Goal: Information Seeking & Learning: Compare options

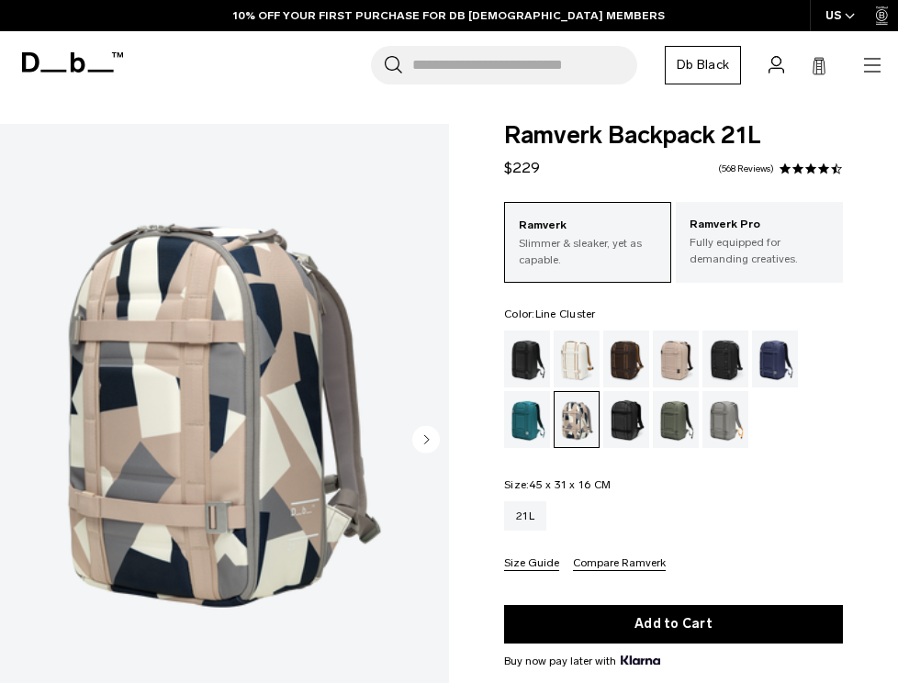
click at [229, 330] on img "1 / 8" at bounding box center [224, 404] width 449 height 561
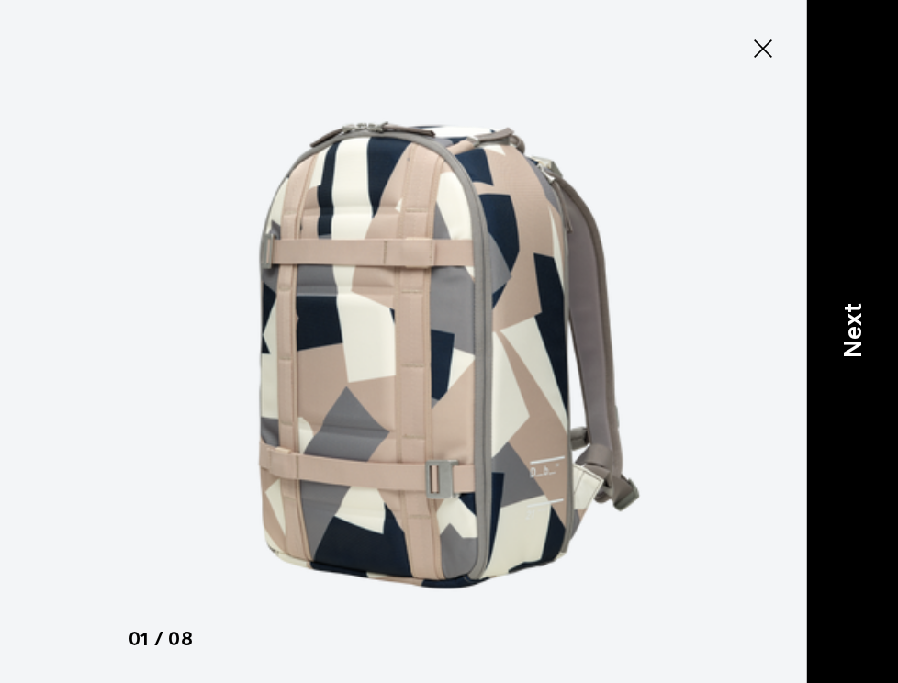
click at [868, 325] on p "Next" at bounding box center [853, 330] width 38 height 55
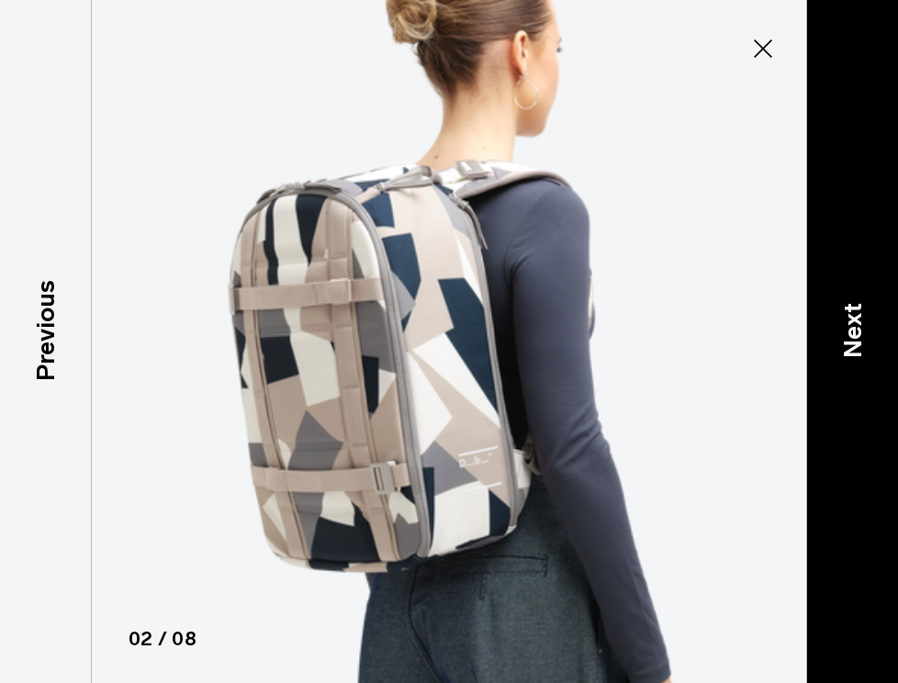
drag, startPoint x: 847, startPoint y: 324, endPoint x: 825, endPoint y: 330, distance: 22.7
click at [847, 324] on p "Next" at bounding box center [853, 330] width 38 height 55
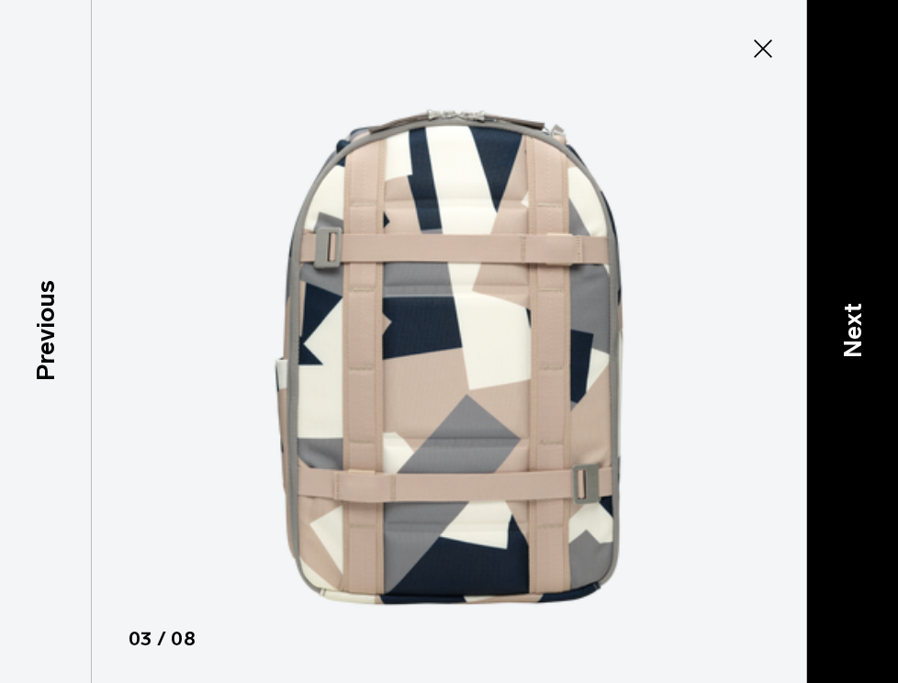
click at [851, 302] on div "Next" at bounding box center [853, 341] width 92 height 683
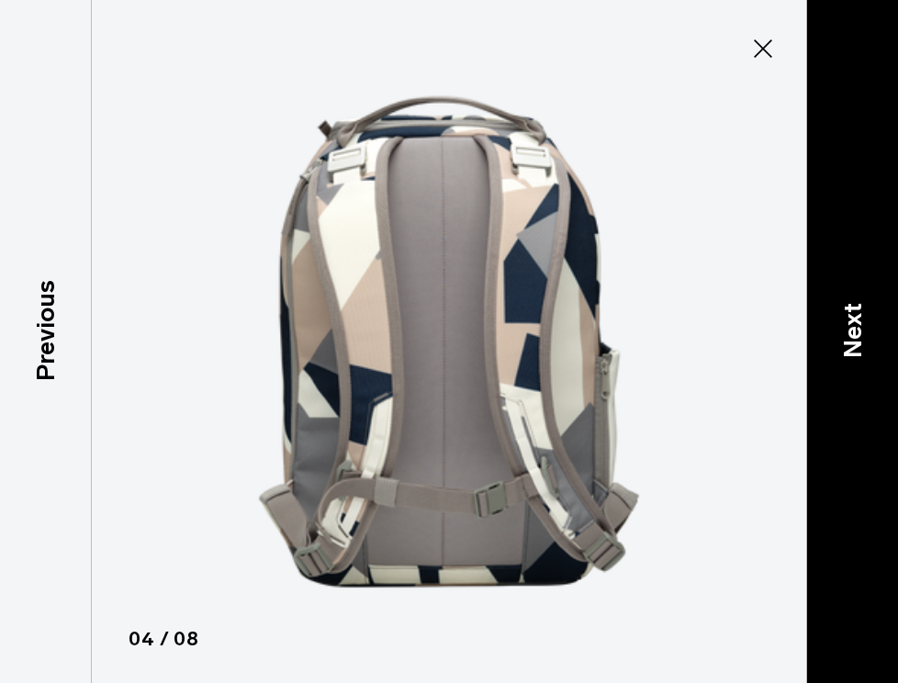
click at [850, 296] on div "Next" at bounding box center [853, 341] width 92 height 683
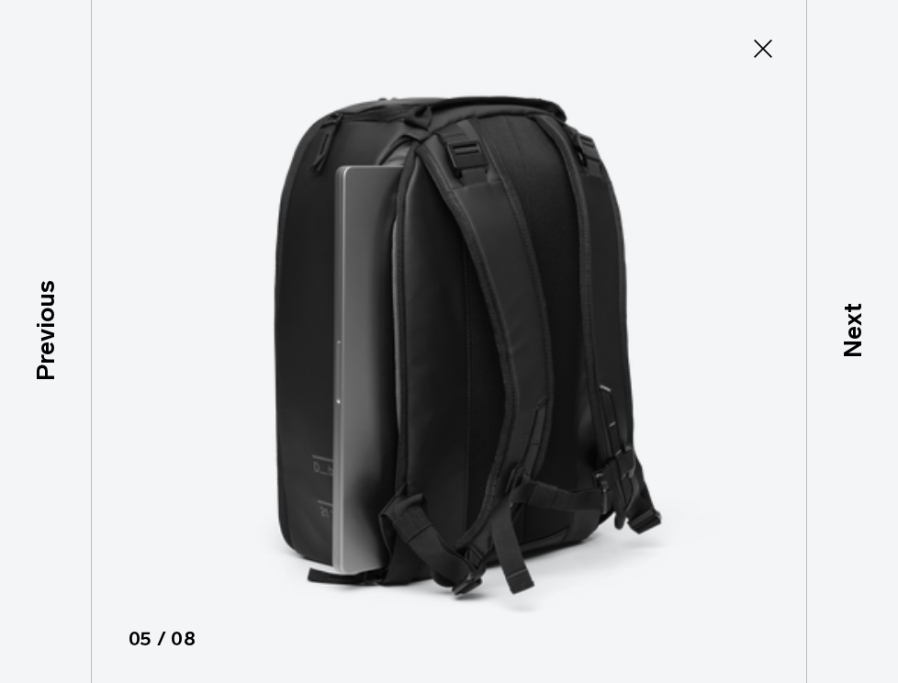
click at [764, 50] on icon at bounding box center [763, 49] width 18 height 18
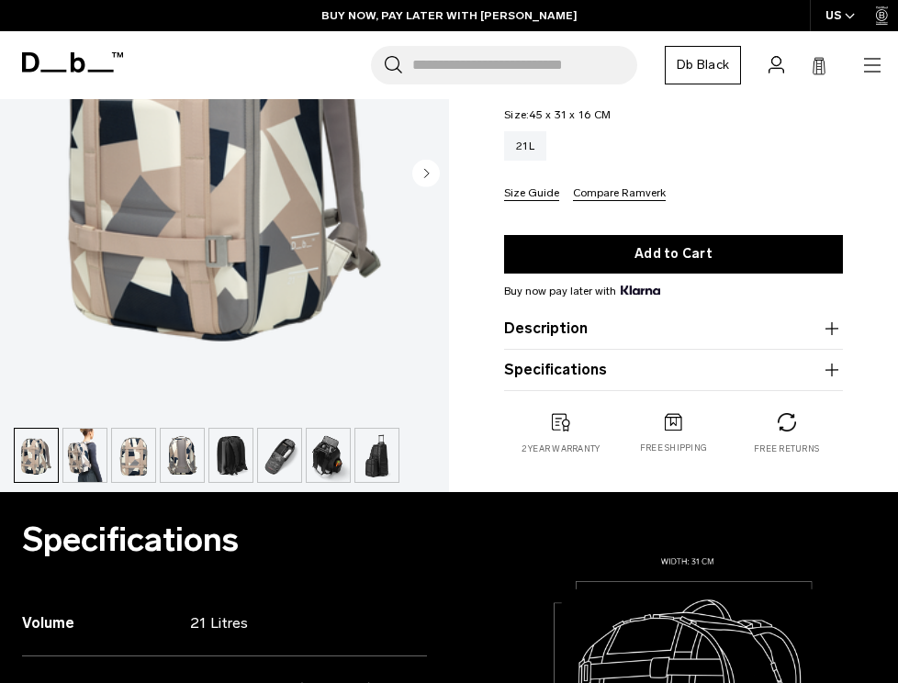
scroll to position [386, 0]
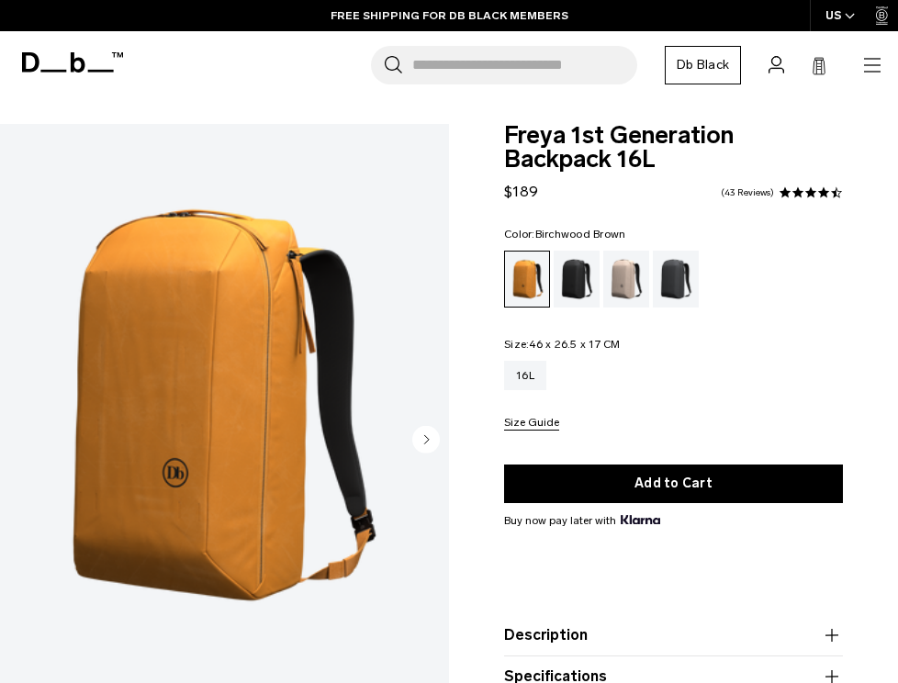
click at [283, 310] on img "1 / 9" at bounding box center [224, 404] width 449 height 561
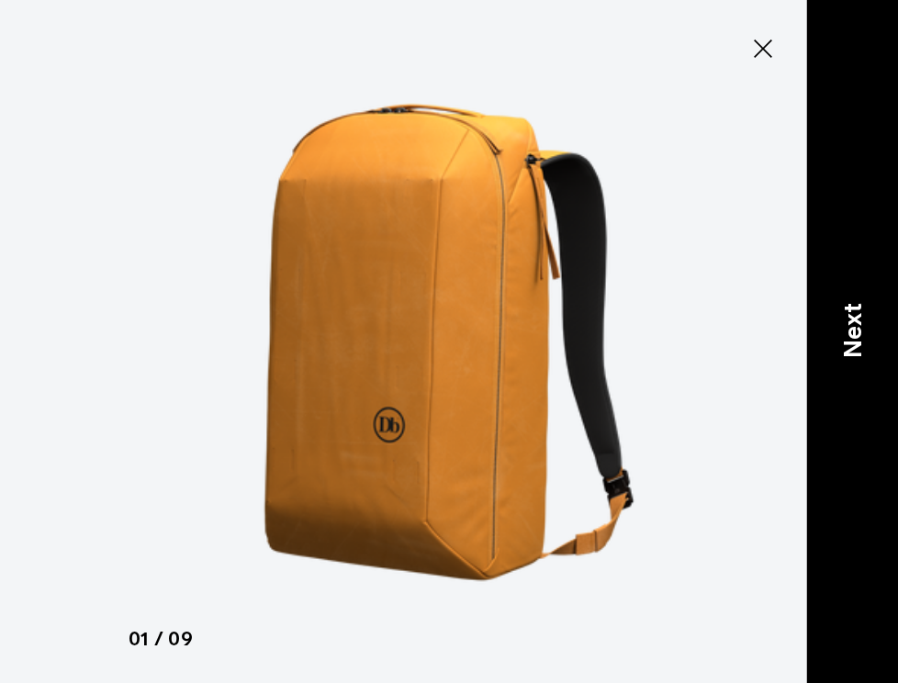
click at [852, 334] on p "Next" at bounding box center [853, 330] width 38 height 55
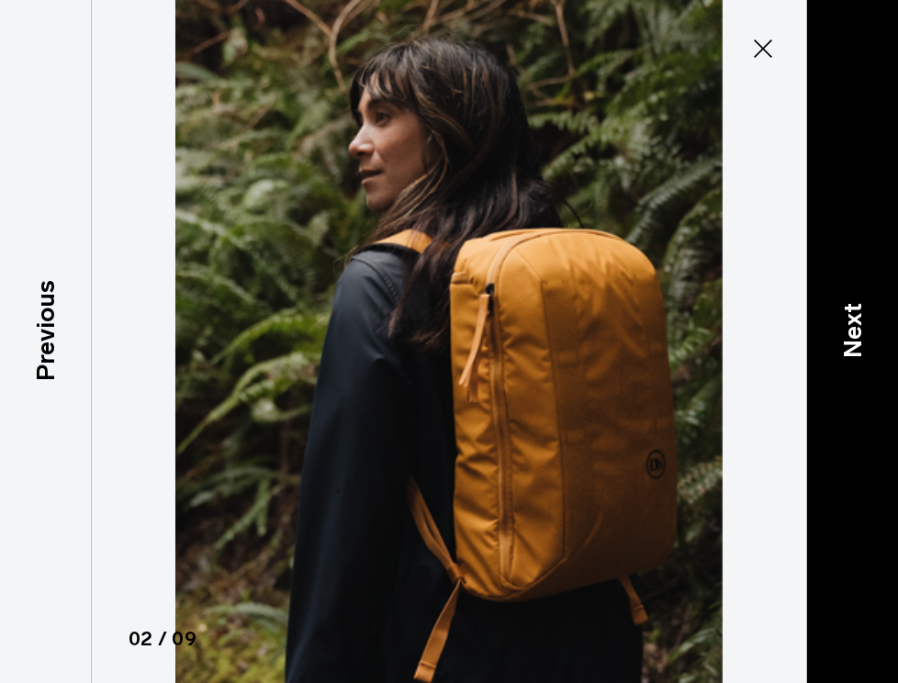
click at [838, 322] on p "Next" at bounding box center [853, 330] width 38 height 55
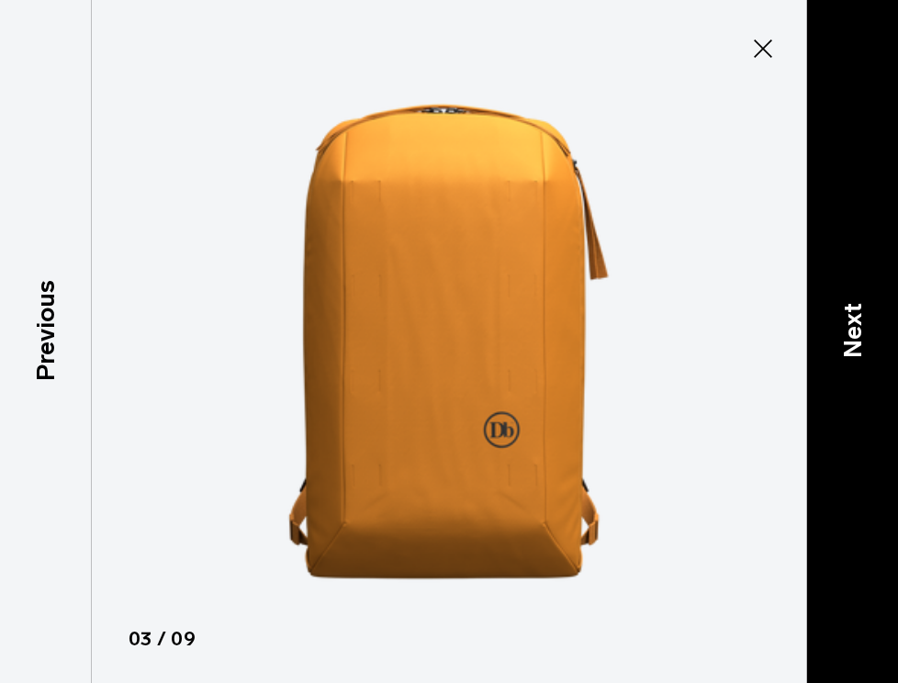
click at [845, 344] on p "Next" at bounding box center [853, 330] width 38 height 55
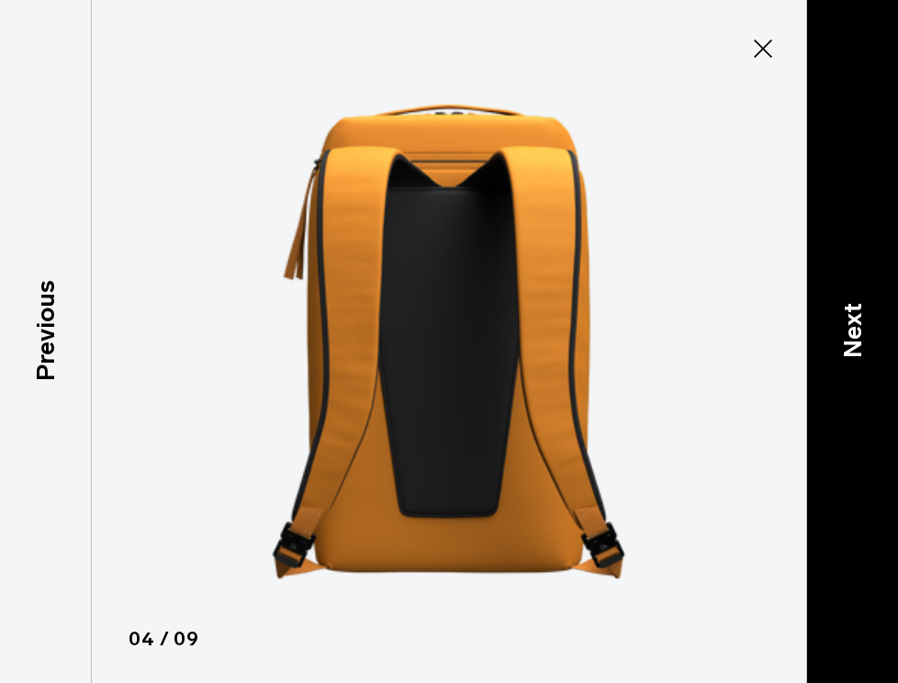
click at [852, 349] on p "Next" at bounding box center [853, 330] width 38 height 55
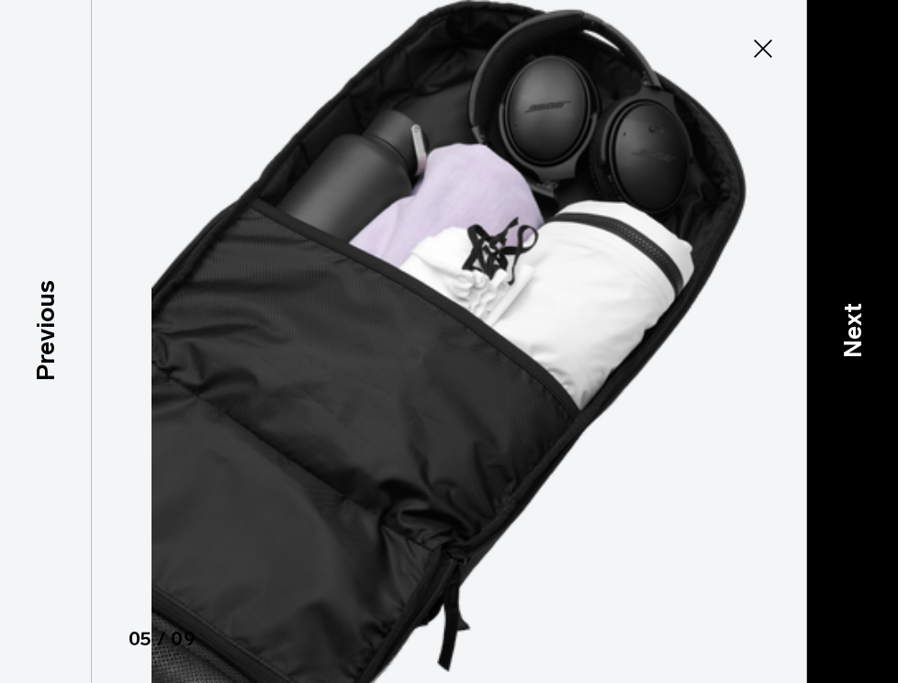
click at [843, 331] on p "Next" at bounding box center [853, 330] width 38 height 55
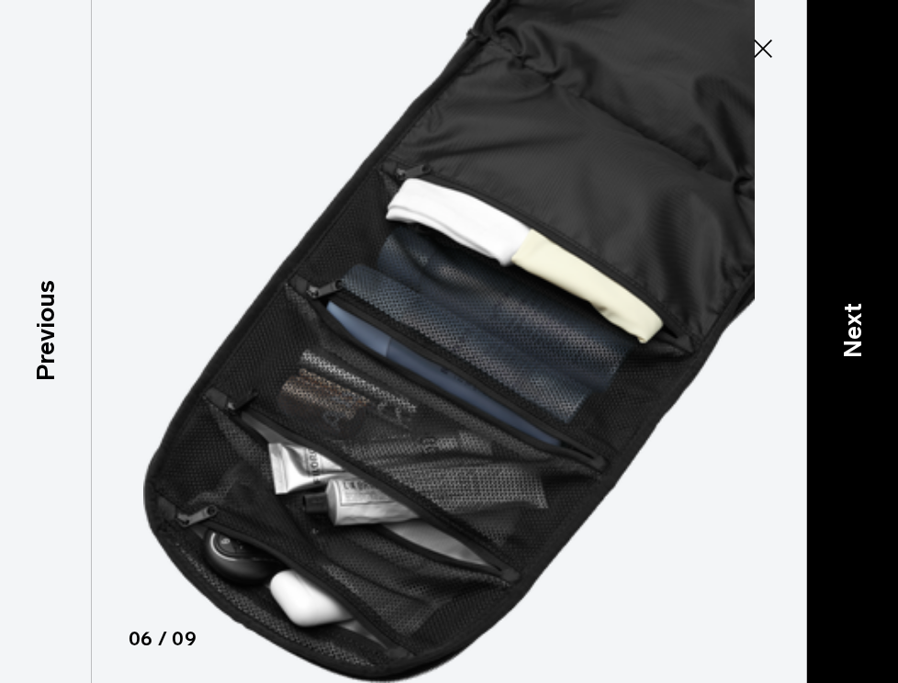
click at [867, 322] on p "Next" at bounding box center [853, 330] width 38 height 55
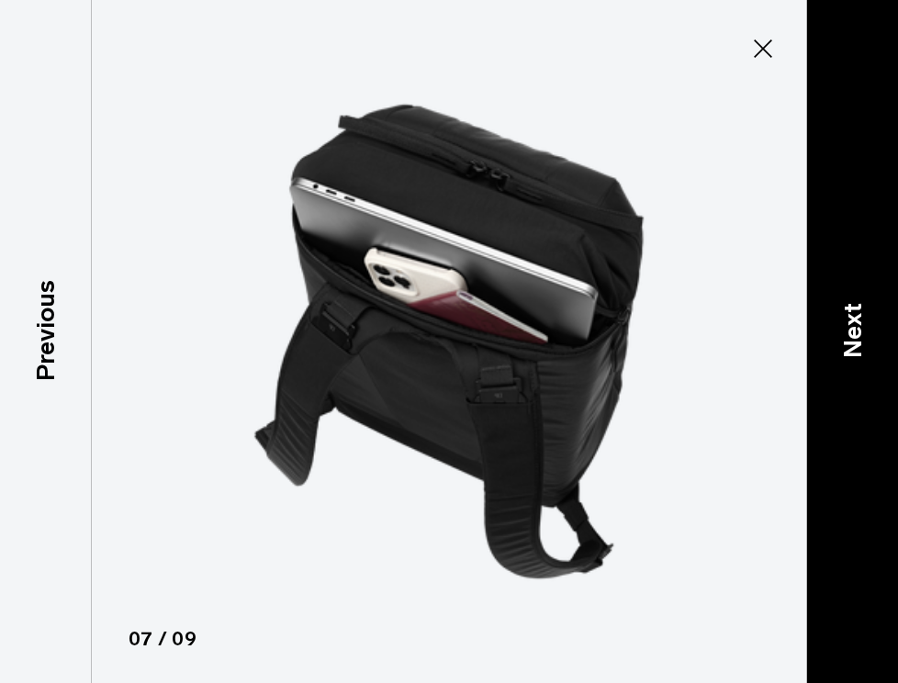
click at [874, 330] on div "Next" at bounding box center [853, 341] width 92 height 683
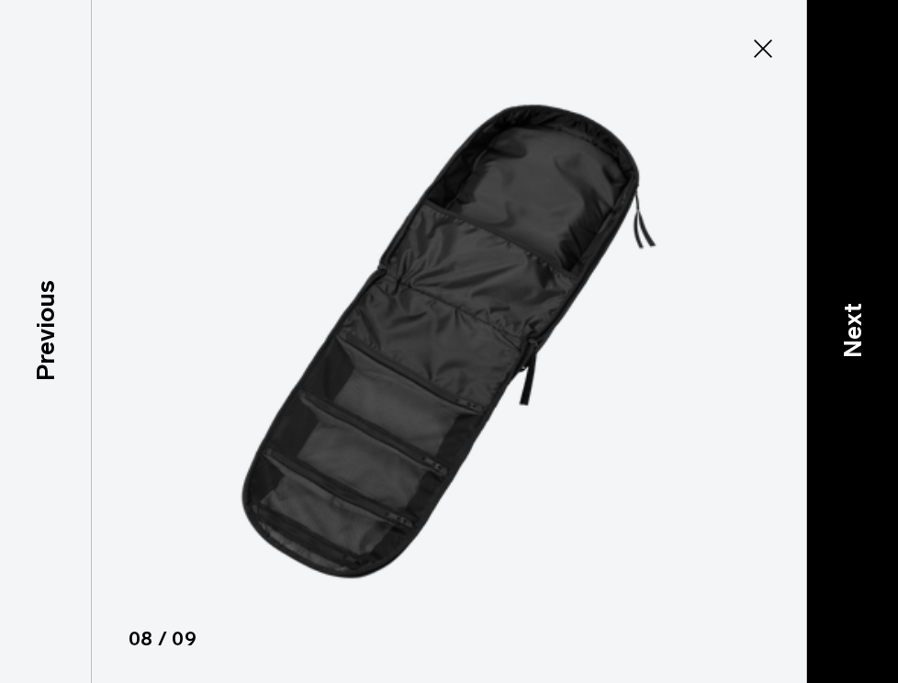
click at [839, 344] on p "Next" at bounding box center [853, 330] width 38 height 55
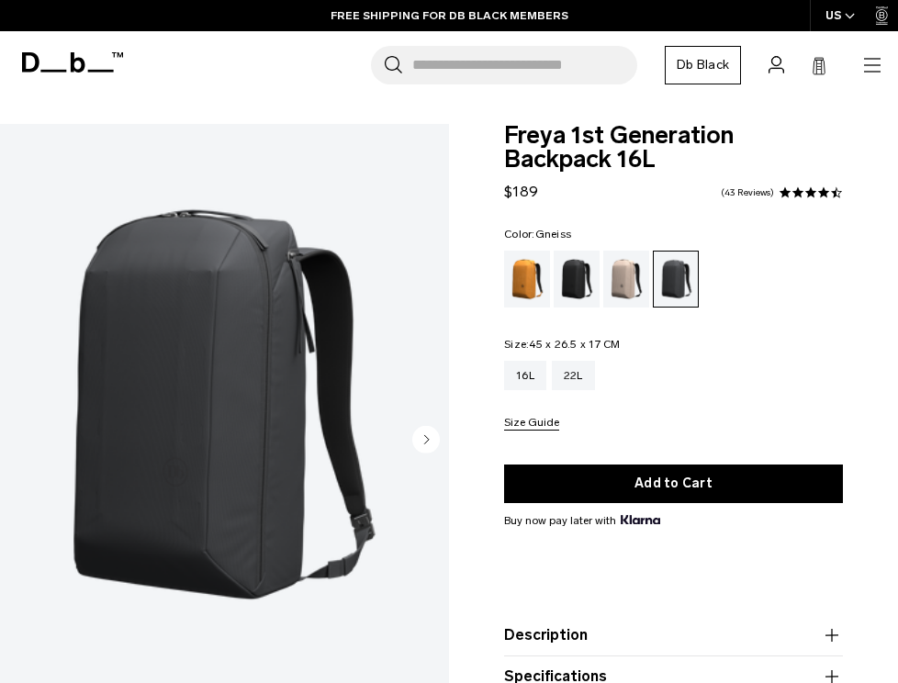
click at [265, 315] on img "1 / 8" at bounding box center [224, 404] width 449 height 561
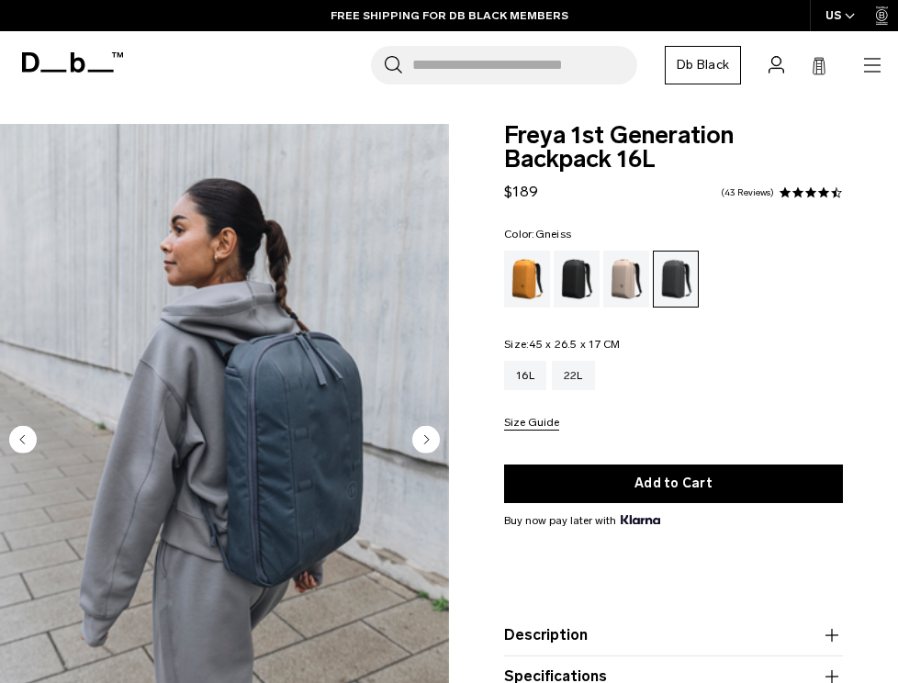
click at [20, 434] on circle "Previous slide" at bounding box center [23, 439] width 28 height 28
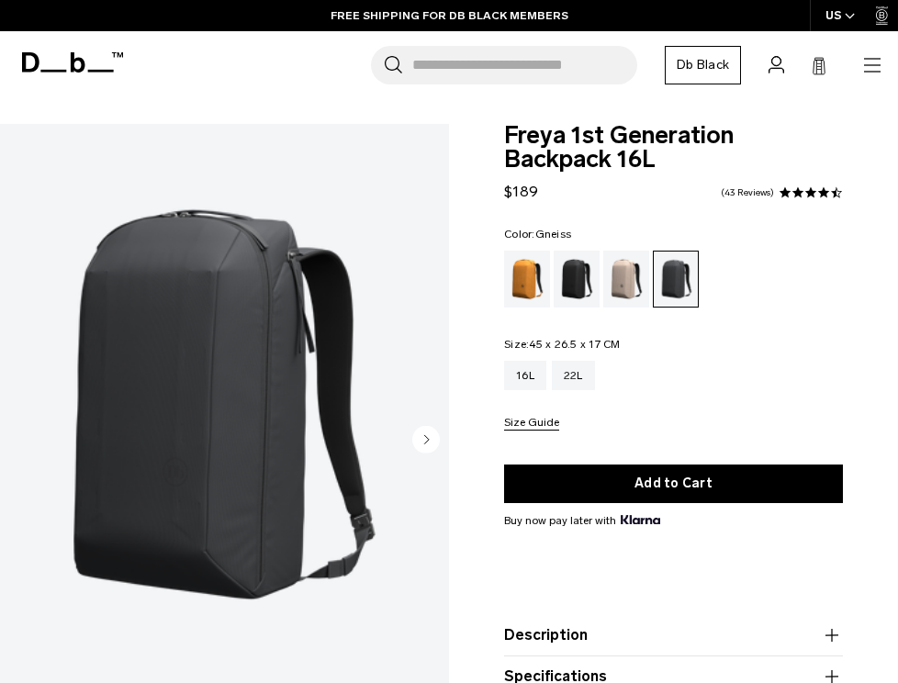
click at [187, 383] on img "1 / 8" at bounding box center [224, 404] width 449 height 561
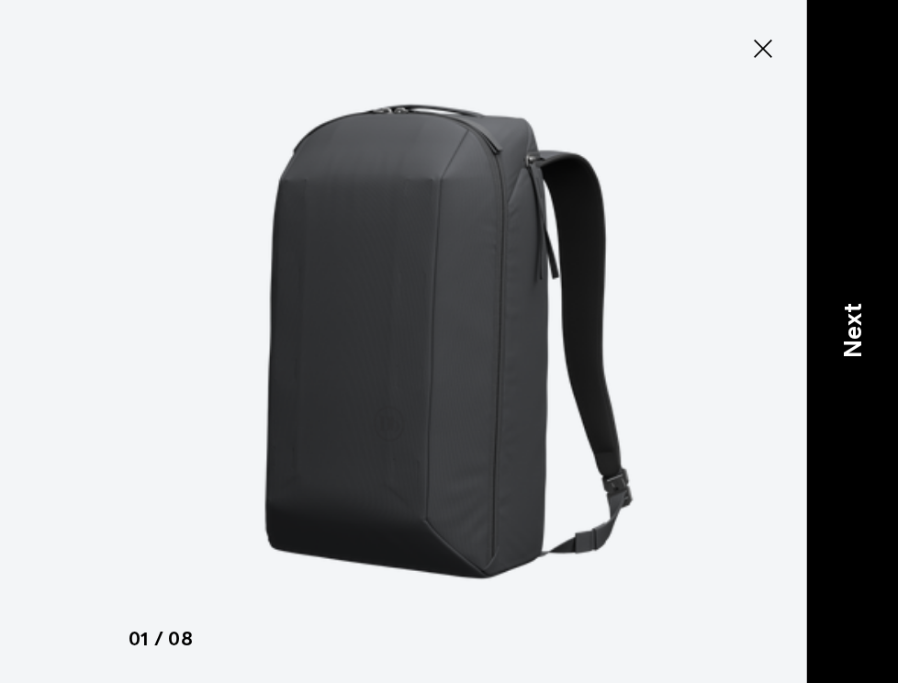
click at [857, 350] on p "Next" at bounding box center [853, 330] width 38 height 55
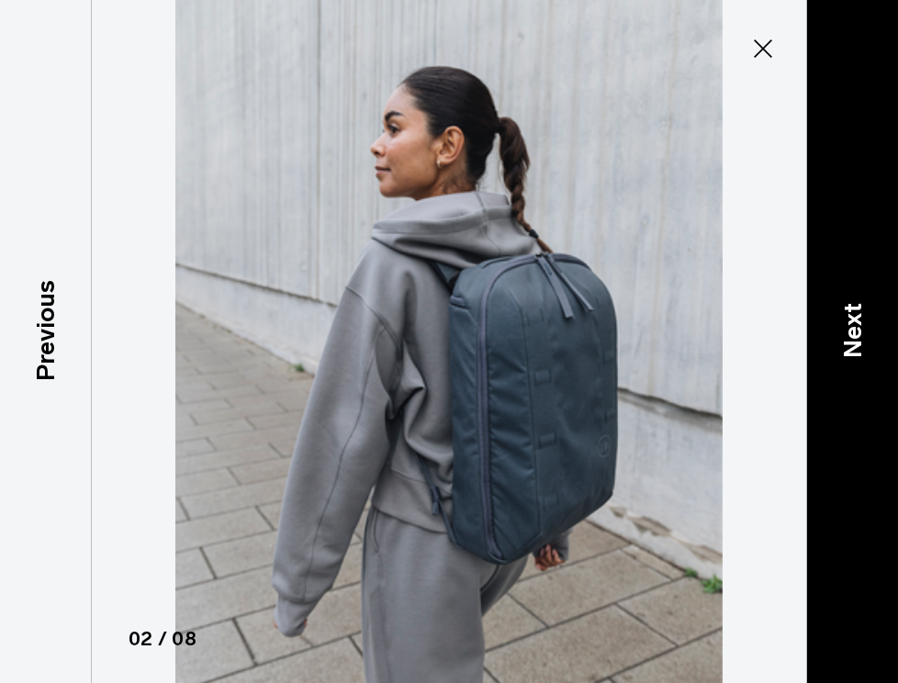
click at [875, 349] on div "Next" at bounding box center [853, 341] width 92 height 683
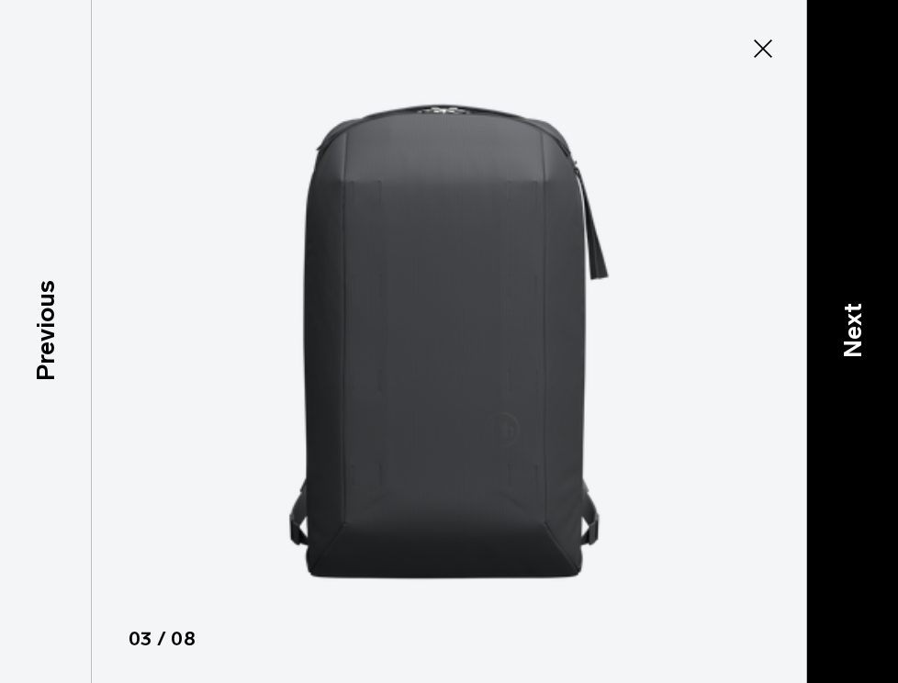
click at [838, 356] on p "Next" at bounding box center [853, 330] width 38 height 55
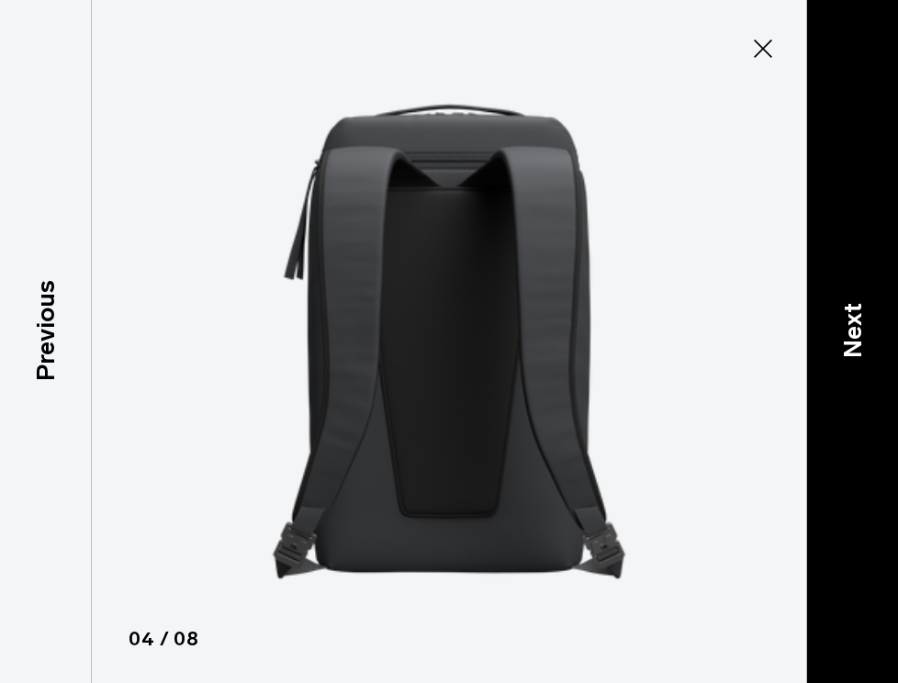
click at [828, 346] on div "Next" at bounding box center [853, 341] width 92 height 683
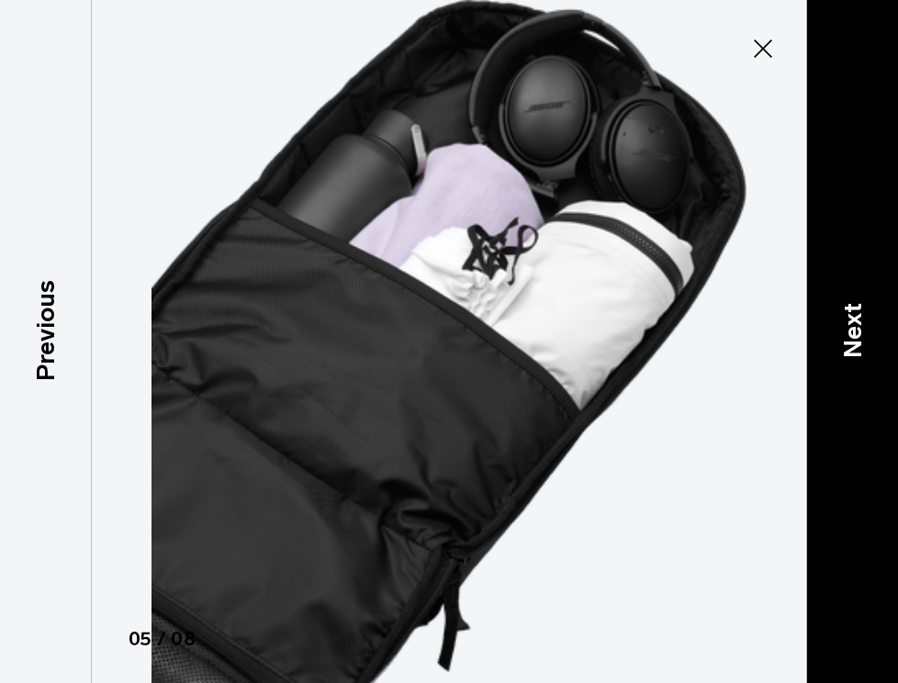
click at [865, 343] on p "Next" at bounding box center [853, 330] width 38 height 55
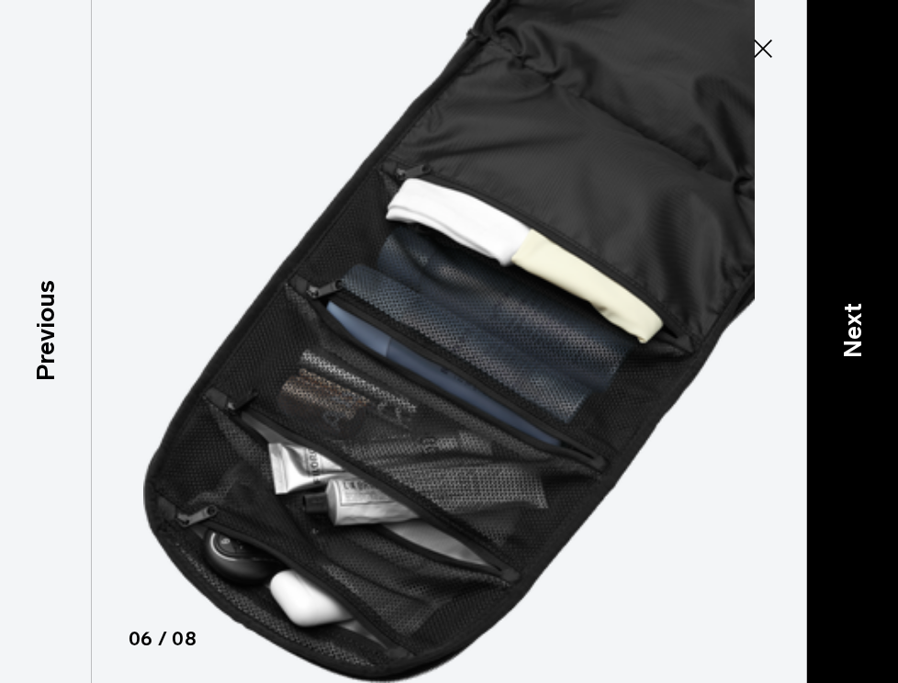
click at [879, 322] on div "Next" at bounding box center [853, 341] width 92 height 683
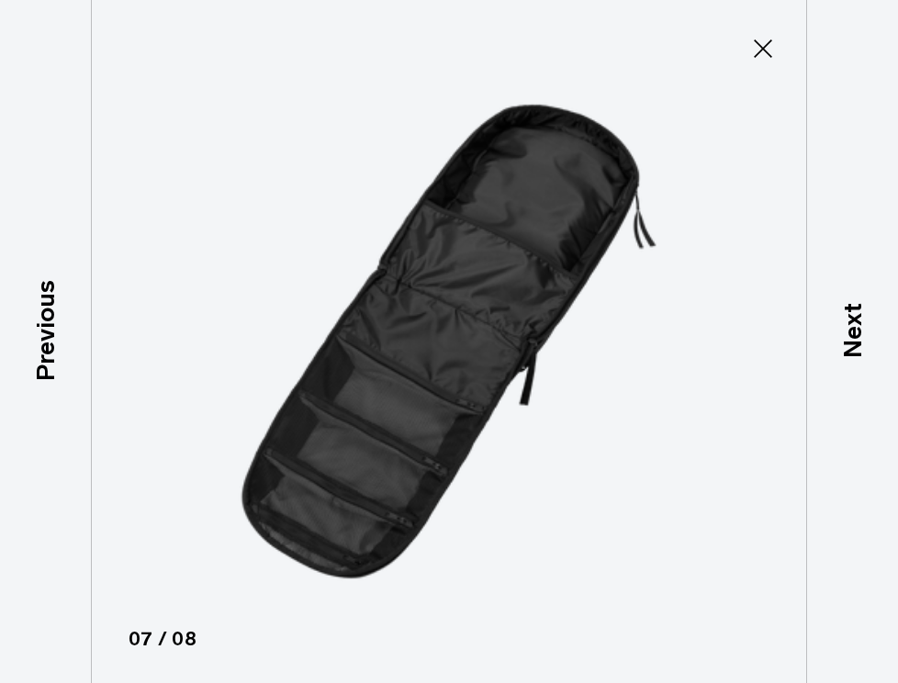
click at [842, 346] on p "Next" at bounding box center [853, 330] width 38 height 55
